Goal: Use online tool/utility: Use online tool/utility

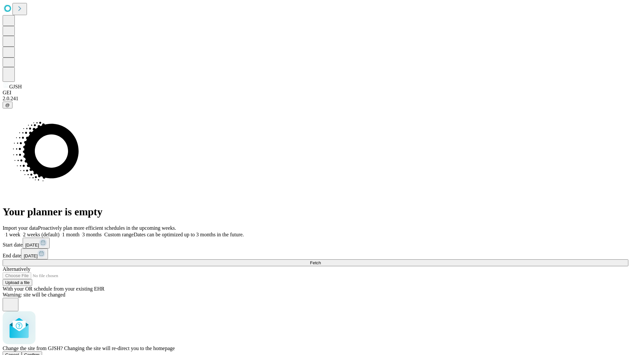
click at [40, 352] on span "Confirm" at bounding box center [31, 354] width 15 height 5
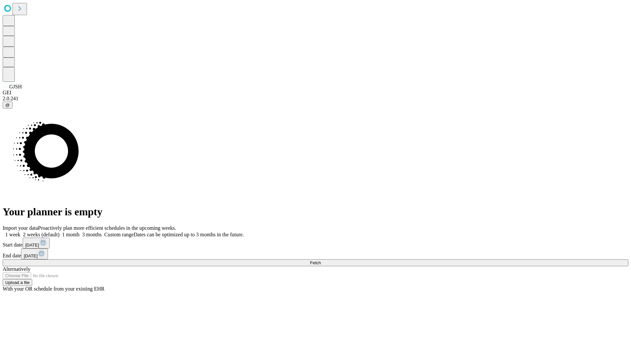
click at [20, 232] on label "1 week" at bounding box center [12, 235] width 18 height 6
click at [321, 260] on span "Fetch" at bounding box center [315, 262] width 11 height 5
